Goal: Task Accomplishment & Management: Use online tool/utility

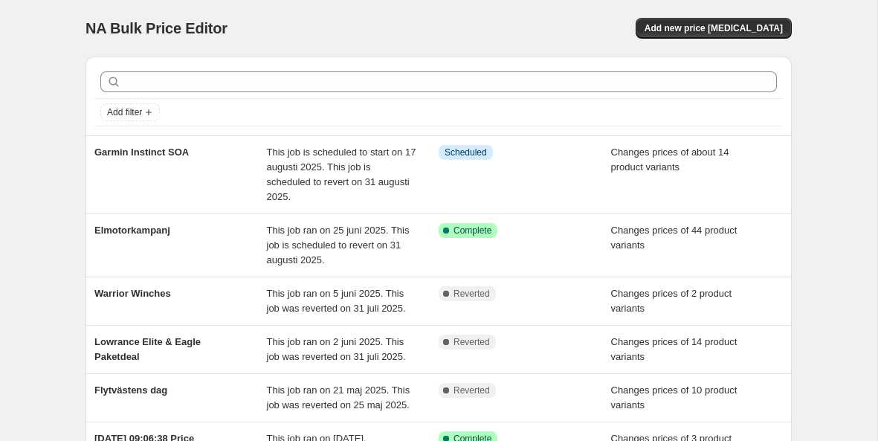
scroll to position [21, 0]
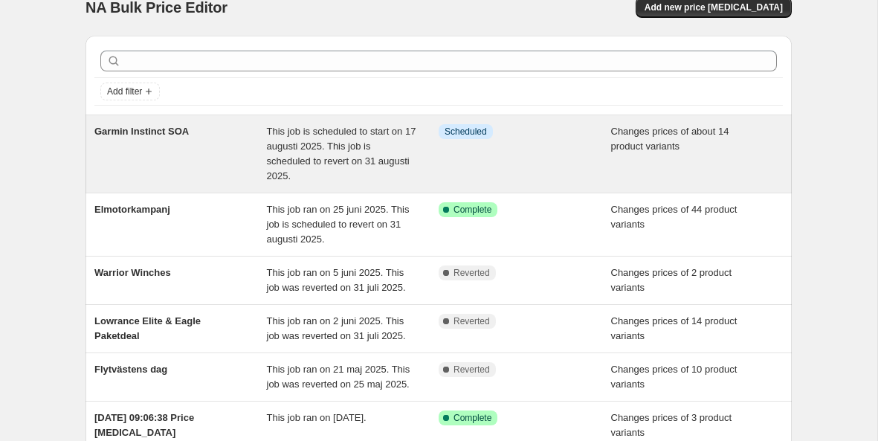
click at [317, 140] on div "This job is scheduled to start on 17 augusti 2025. This job is scheduled to rev…" at bounding box center [353, 153] width 172 height 59
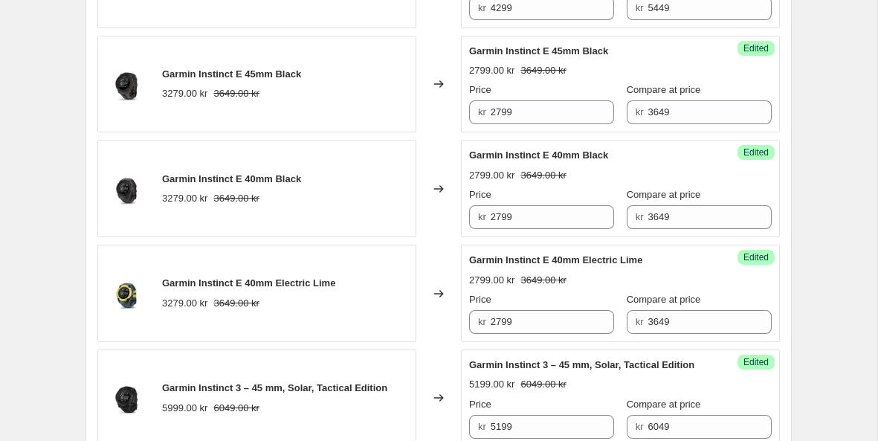
scroll to position [1441, 0]
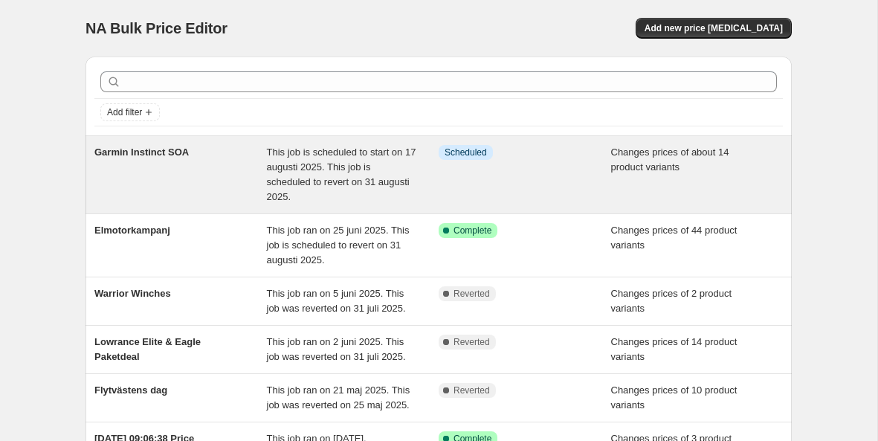
click at [156, 148] on span "Garmin Instinct SOA" at bounding box center [141, 151] width 94 height 11
